Goal: Navigation & Orientation: Find specific page/section

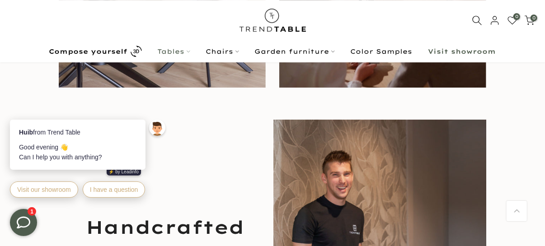
scroll to position [1072, 0]
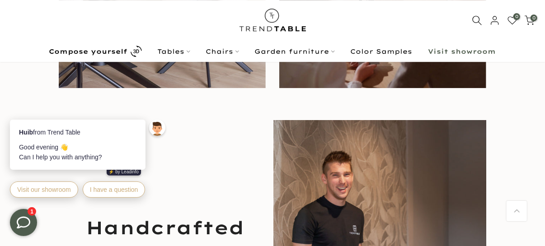
click at [168, 92] on body "Huib from Trend Table Good evening 👋 Can I help you with anything? ⚡️ by Leadin…" at bounding box center [89, 132] width 176 height 154
click at [167, 93] on body "Huib from Trend Table Good evening 👋 Can I help you with anything? ⚡️ by Leadin…" at bounding box center [89, 132] width 176 height 154
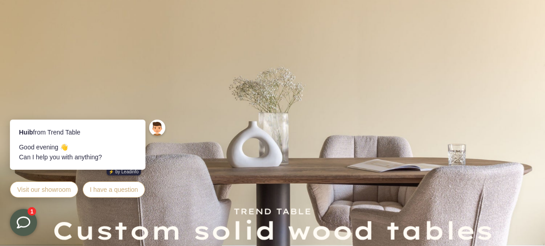
scroll to position [0, 0]
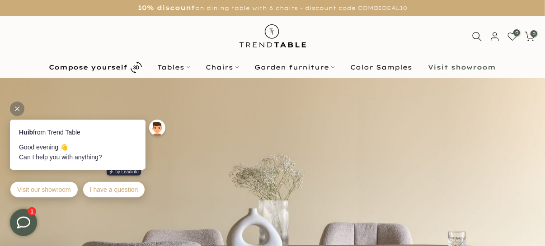
click at [15, 102] on div at bounding box center [17, 108] width 14 height 14
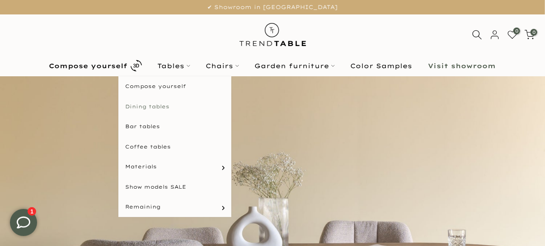
click at [160, 110] on link "Dining tables" at bounding box center [174, 107] width 113 height 20
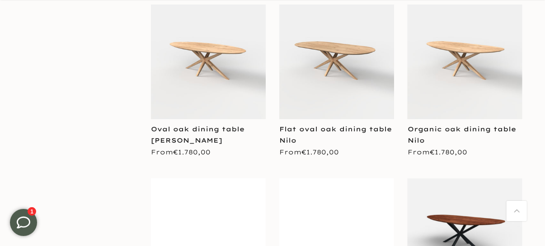
scroll to position [1269, 0]
